Goal: Information Seeking & Learning: Learn about a topic

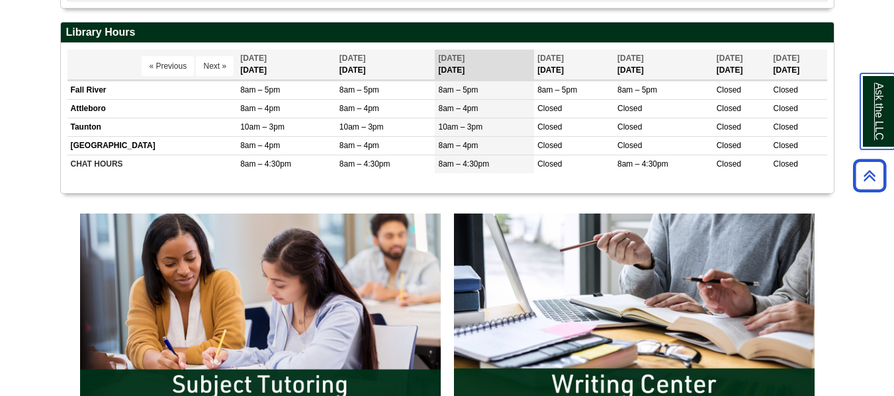
scroll to position [465, 0]
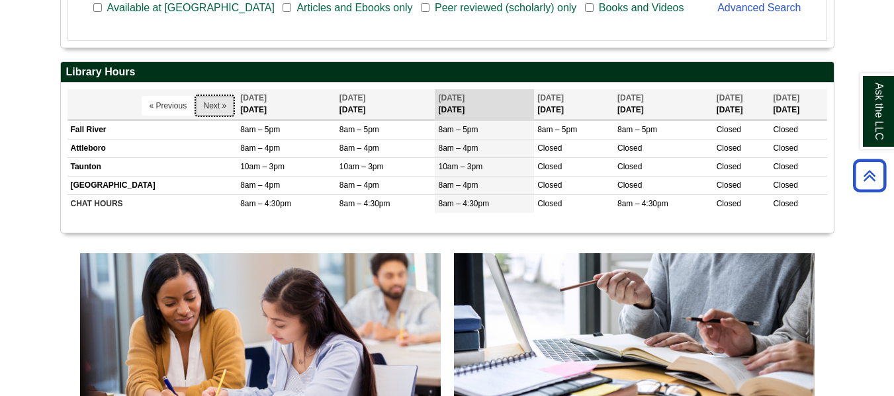
click at [204, 109] on button "Next »" at bounding box center [215, 106] width 38 height 20
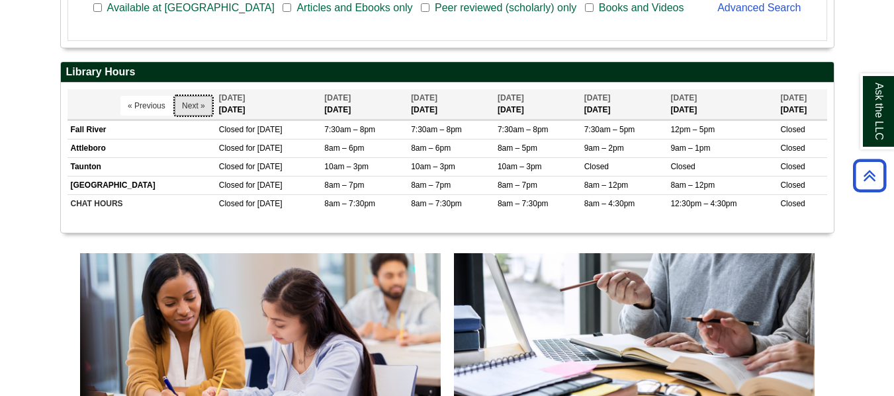
click at [204, 109] on button "Next »" at bounding box center [194, 106] width 38 height 20
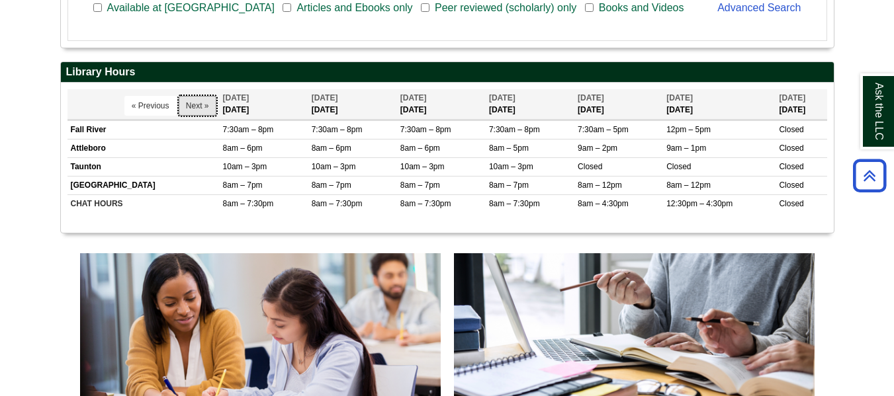
click at [204, 109] on button "Next »" at bounding box center [198, 106] width 38 height 20
click at [211, 105] on button "Next »" at bounding box center [198, 106] width 38 height 20
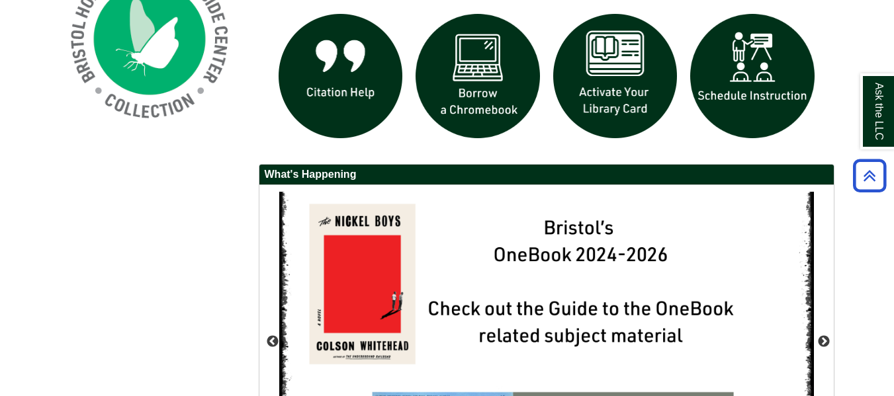
scroll to position [1069, 0]
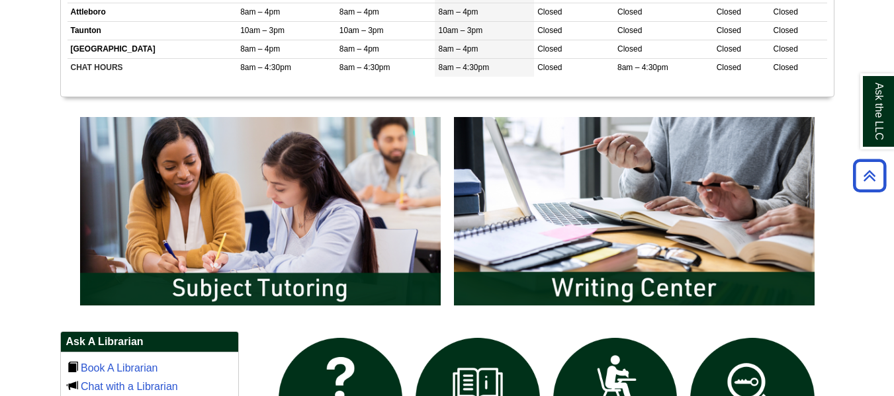
scroll to position [990, 0]
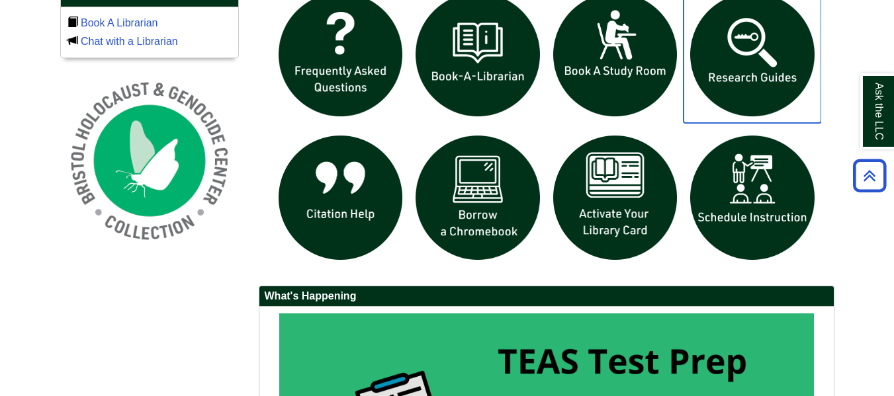
click at [802, 53] on img "slideshow" at bounding box center [752, 55] width 138 height 138
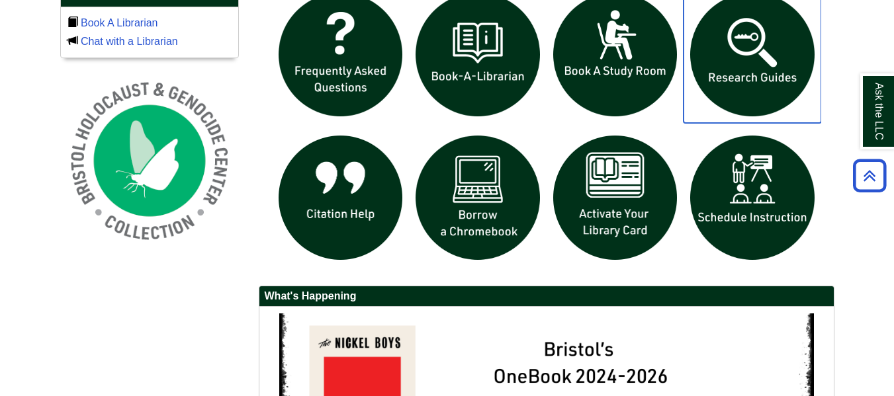
click at [732, 44] on img "slideshow" at bounding box center [752, 55] width 138 height 138
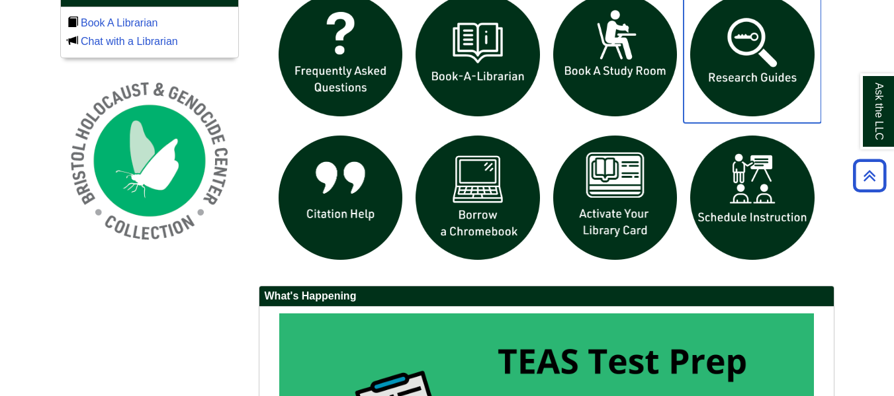
click at [724, 48] on img "slideshow" at bounding box center [752, 55] width 138 height 138
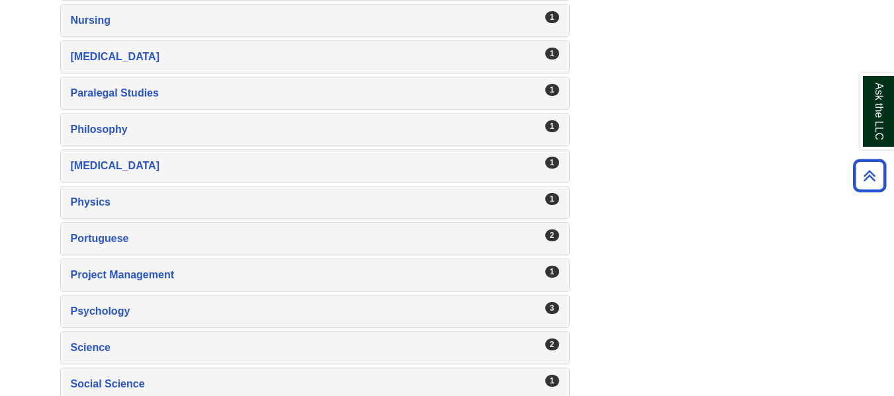
scroll to position [1977, 0]
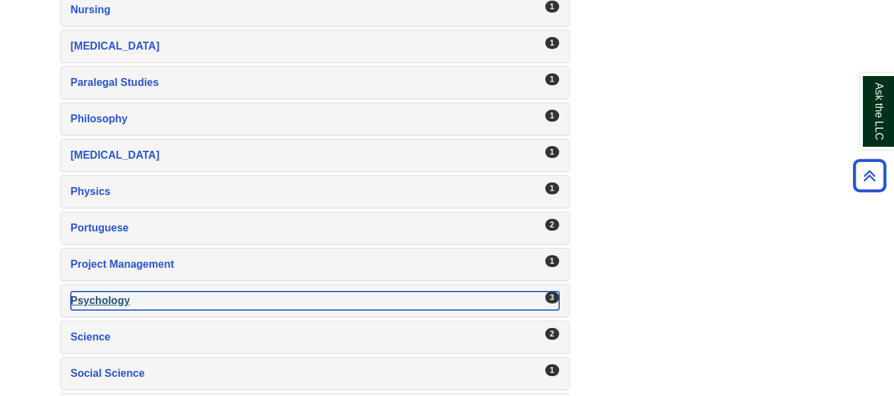
click at [459, 304] on div "Psychology , 3 guides" at bounding box center [315, 301] width 488 height 19
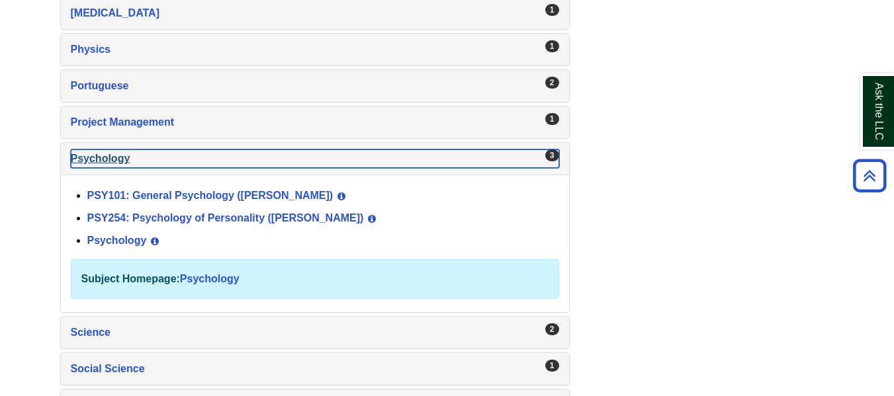
scroll to position [2120, 0]
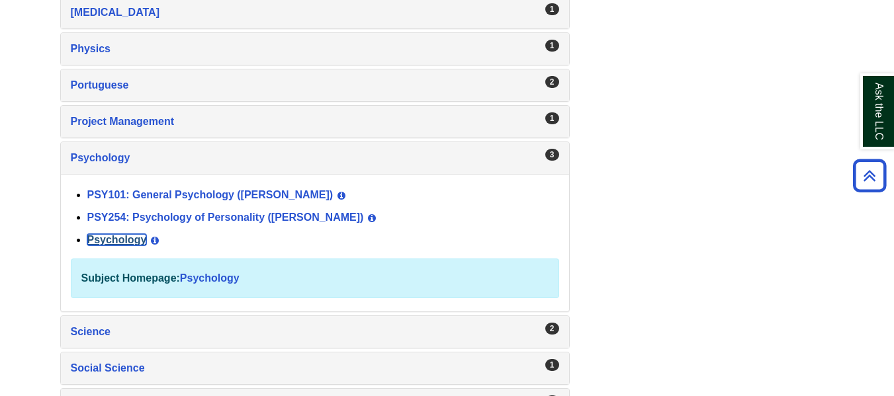
click at [126, 235] on link "Psychology" at bounding box center [117, 239] width 60 height 11
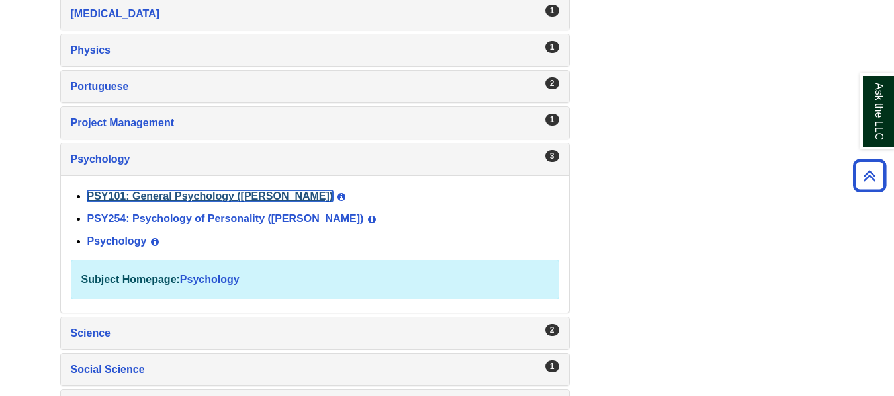
click at [191, 199] on link "PSY101: General Psychology ([PERSON_NAME])" at bounding box center [210, 196] width 246 height 11
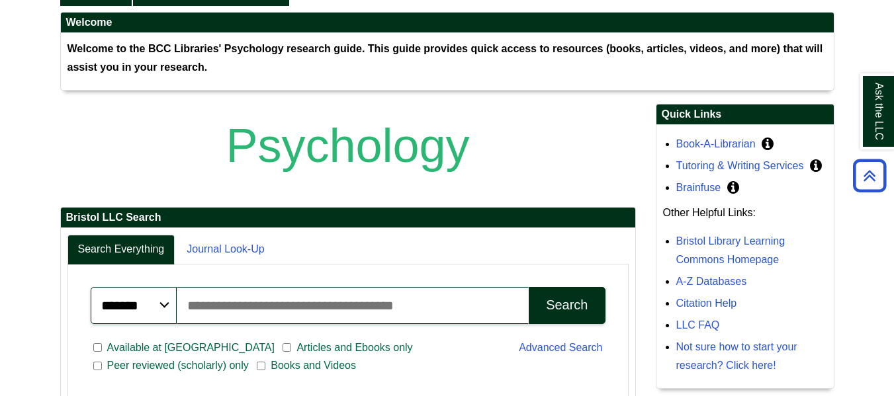
scroll to position [232, 0]
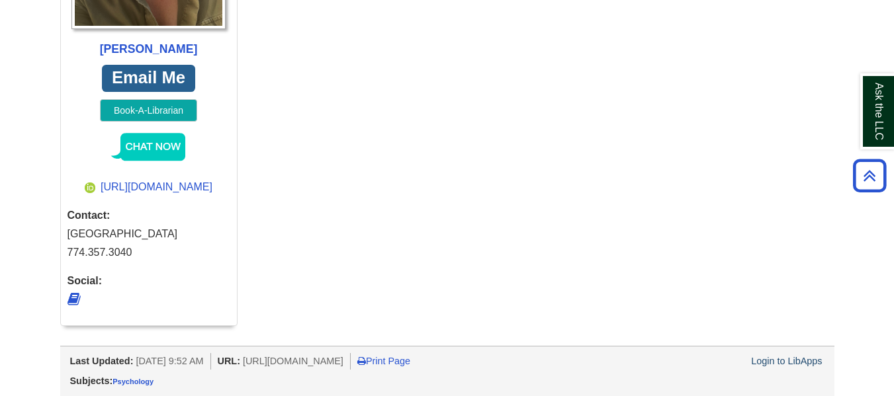
scroll to position [1372, 0]
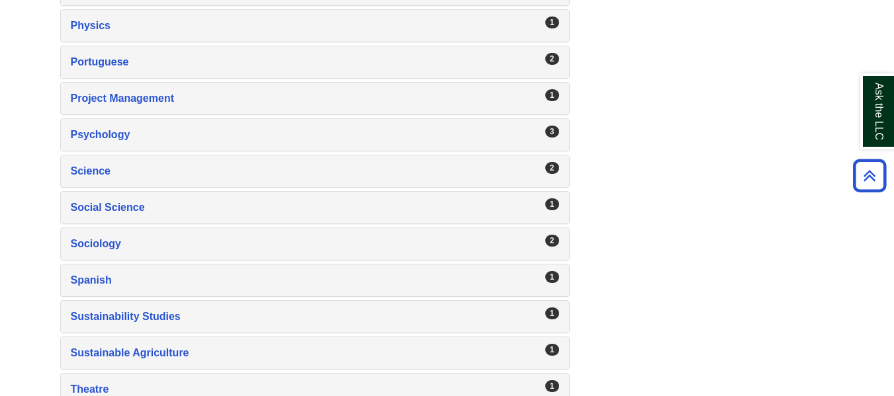
scroll to position [2203, 0]
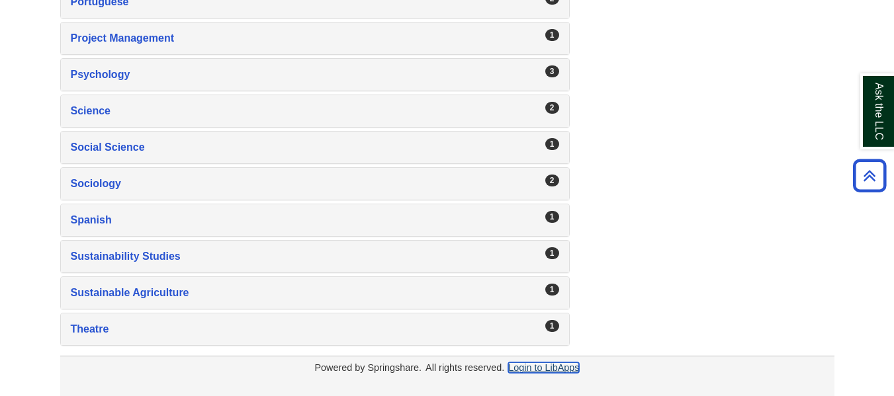
click at [572, 365] on link "Login to LibApps" at bounding box center [543, 368] width 71 height 11
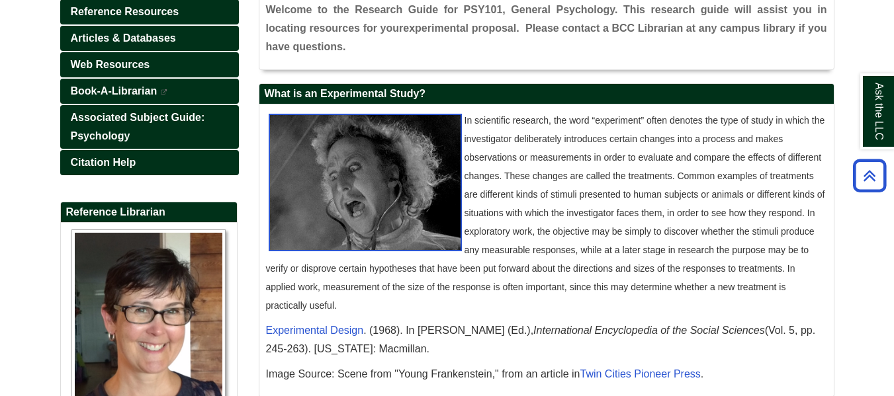
scroll to position [546, 0]
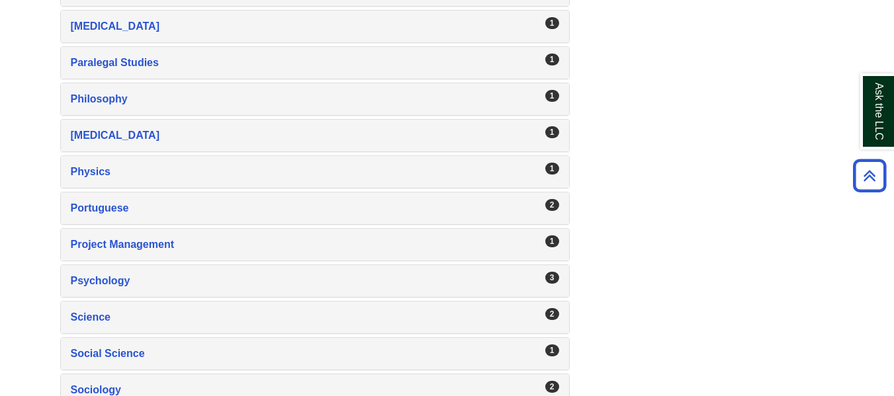
scroll to position [2203, 0]
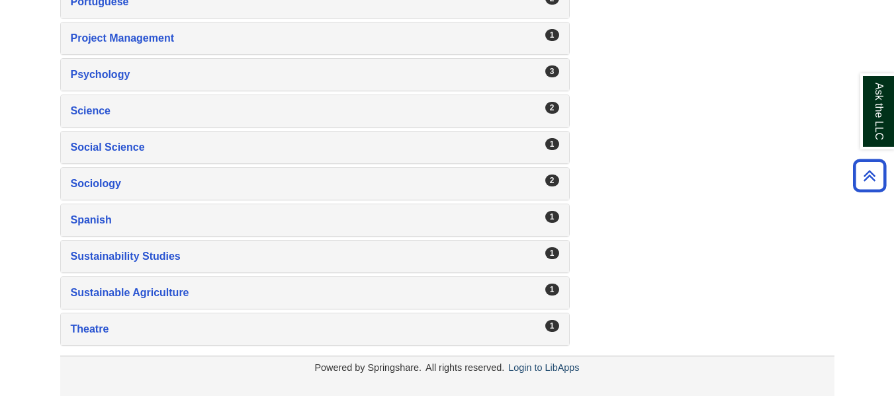
click at [544, 375] on div "Powered by Springshare. All rights reserved. Login to LibApps" at bounding box center [447, 368] width 774 height 17
click at [544, 359] on div "Powered by Springshare. All rights reserved. Login to LibApps" at bounding box center [447, 376] width 774 height 40
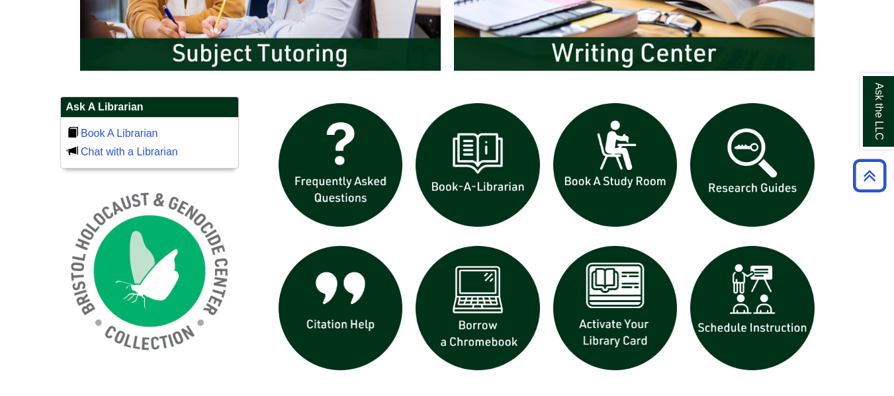
scroll to position [843, 0]
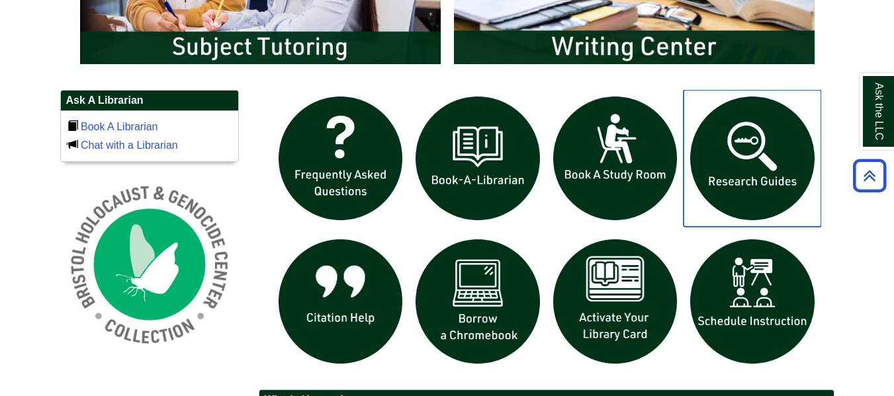
click at [705, 183] on img "slideshow" at bounding box center [752, 159] width 138 height 138
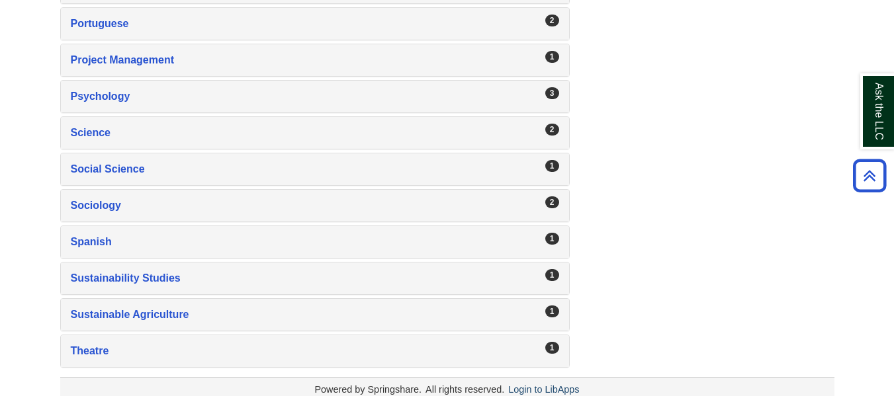
scroll to position [2185, 0]
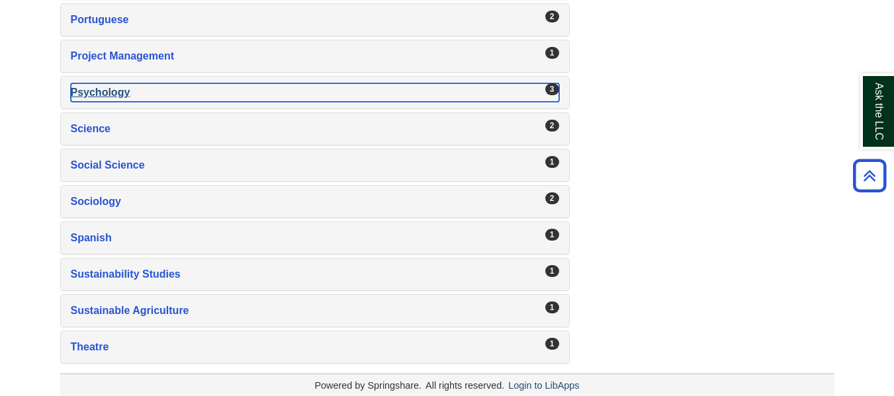
click at [130, 94] on div "Psychology , 3 guides" at bounding box center [315, 92] width 488 height 19
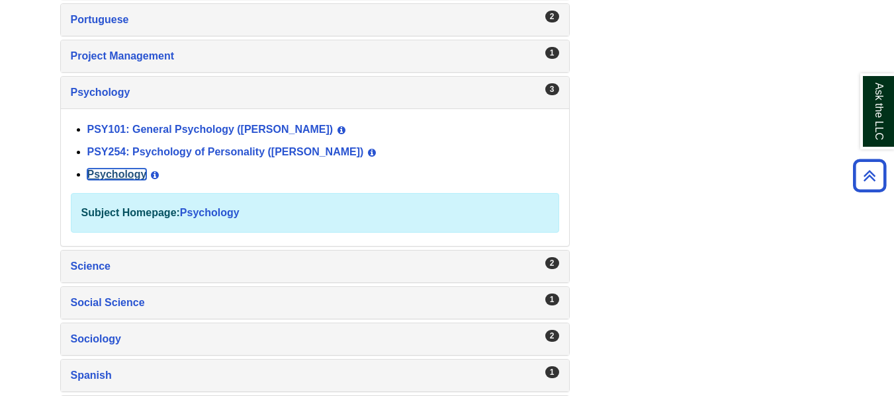
click at [132, 177] on link "Psychology" at bounding box center [117, 174] width 60 height 11
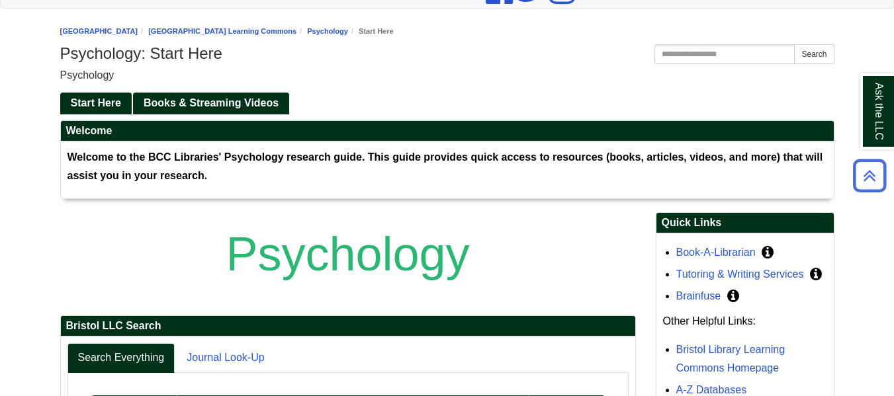
scroll to position [118, 0]
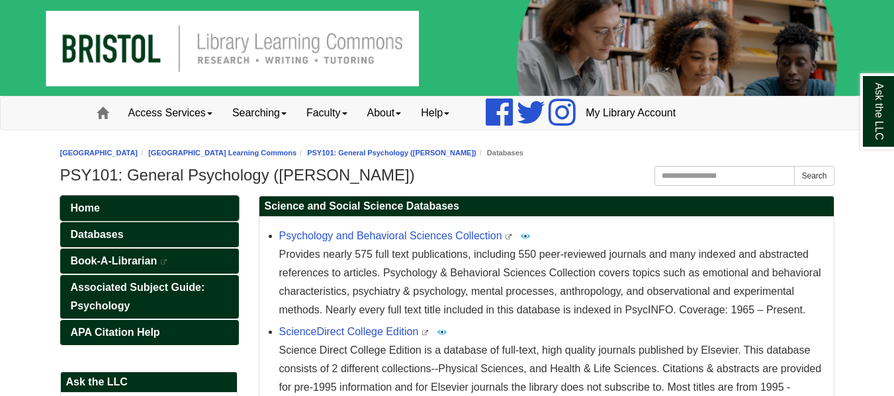
click at [91, 205] on span "Home" at bounding box center [85, 207] width 29 height 11
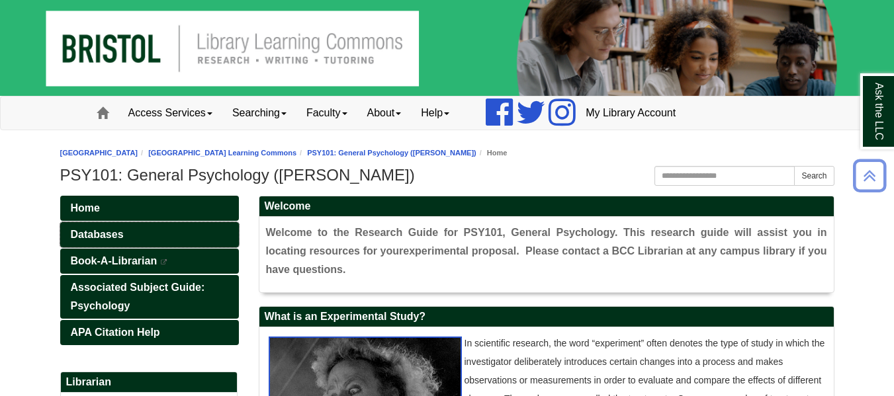
click at [152, 234] on link "Databases" at bounding box center [149, 234] width 179 height 25
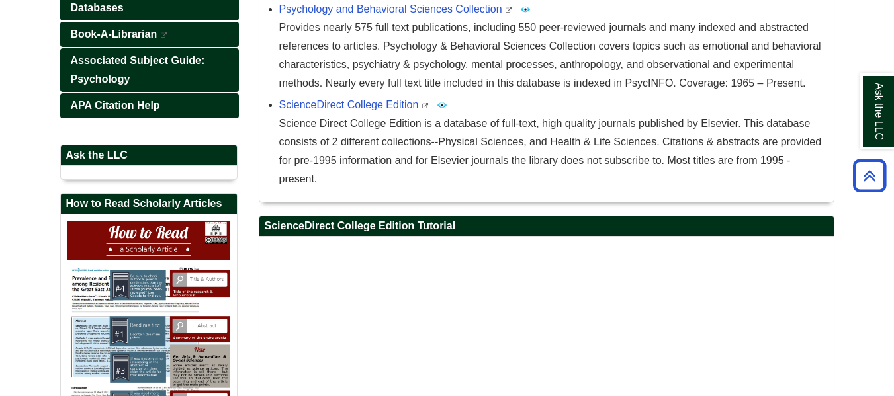
scroll to position [228, 0]
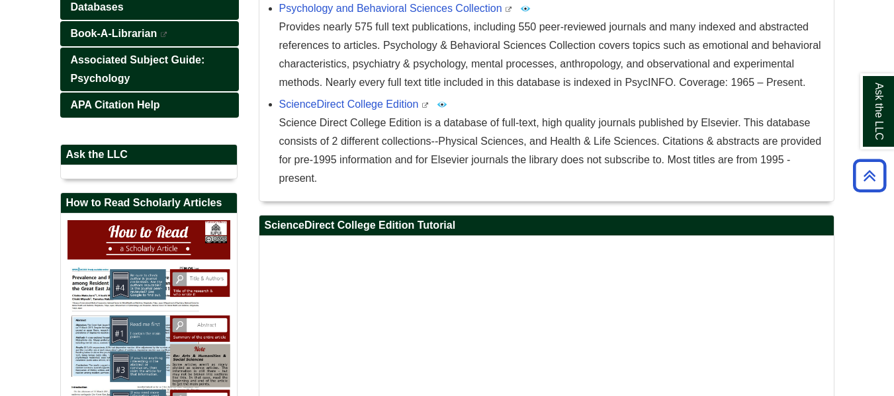
click at [148, 155] on h2 "Ask the LLC" at bounding box center [149, 155] width 176 height 21
click at [133, 175] on div "chat loading..." at bounding box center [149, 171] width 176 height 13
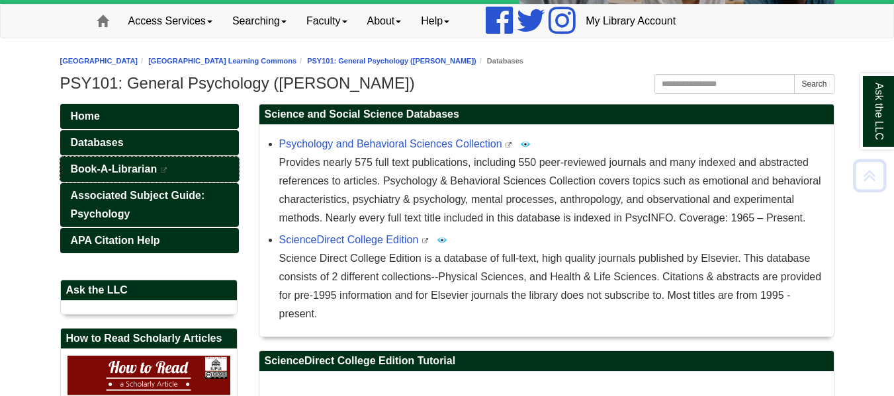
click at [119, 163] on link "Book-A-Librarian This link opens in a new window" at bounding box center [149, 169] width 179 height 25
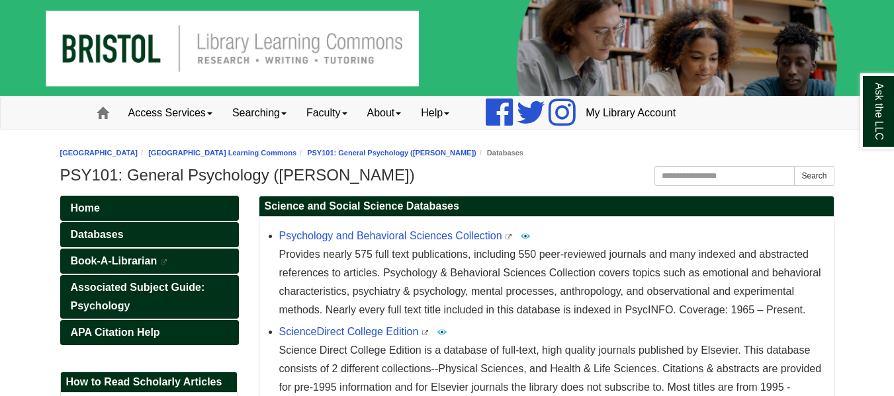
scroll to position [92, 0]
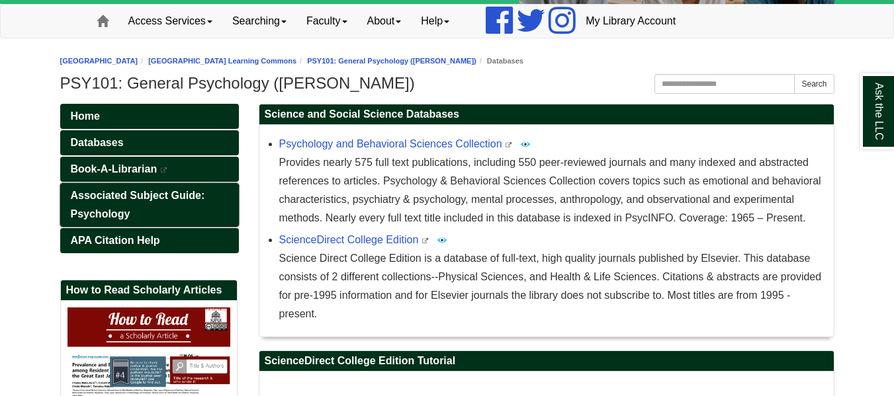
click at [148, 201] on link "Associated Subject Guide: Psychology" at bounding box center [149, 205] width 179 height 44
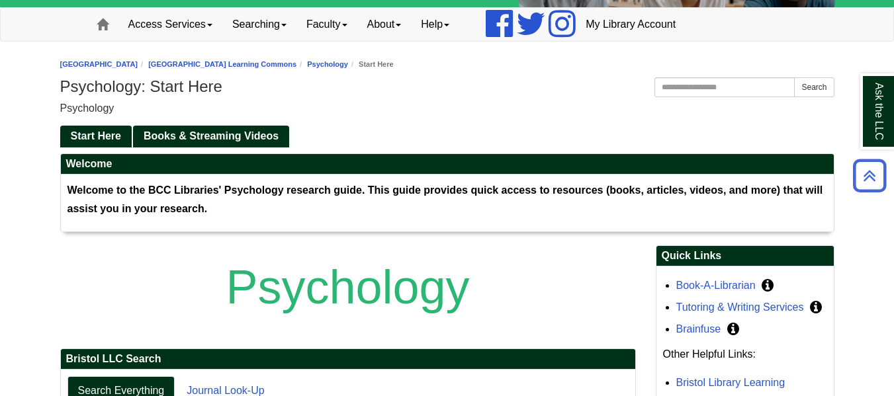
scroll to position [85, 0]
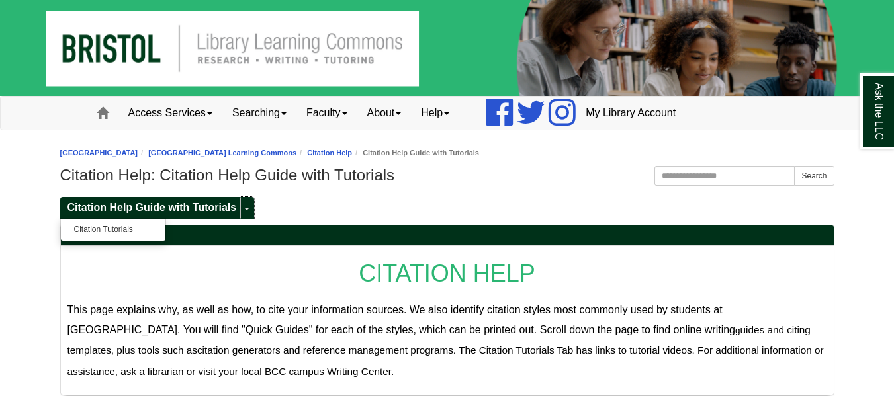
click at [247, 209] on span "Guide Pages" at bounding box center [246, 209] width 5 height 3
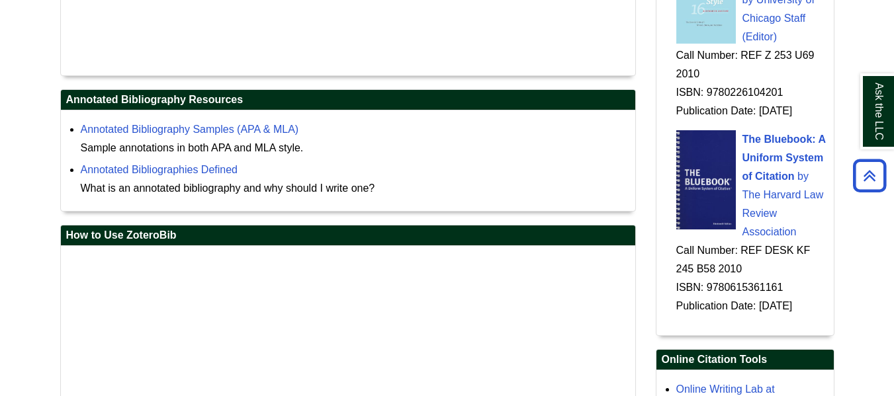
scroll to position [1819, 0]
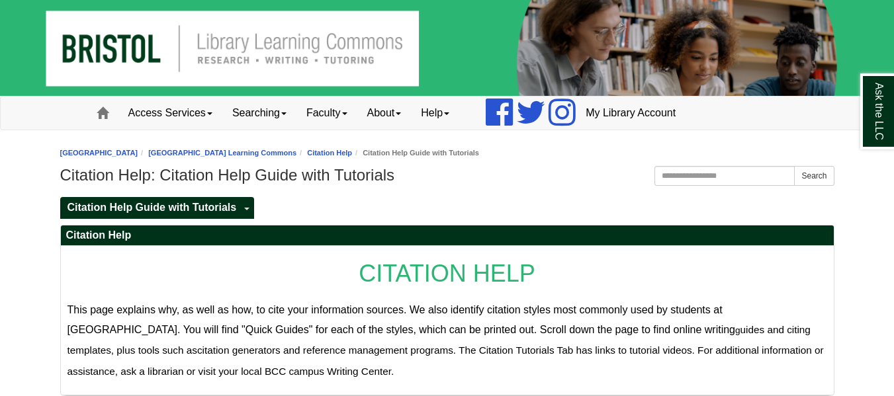
scroll to position [1819, 0]
